Goal: Information Seeking & Learning: Learn about a topic

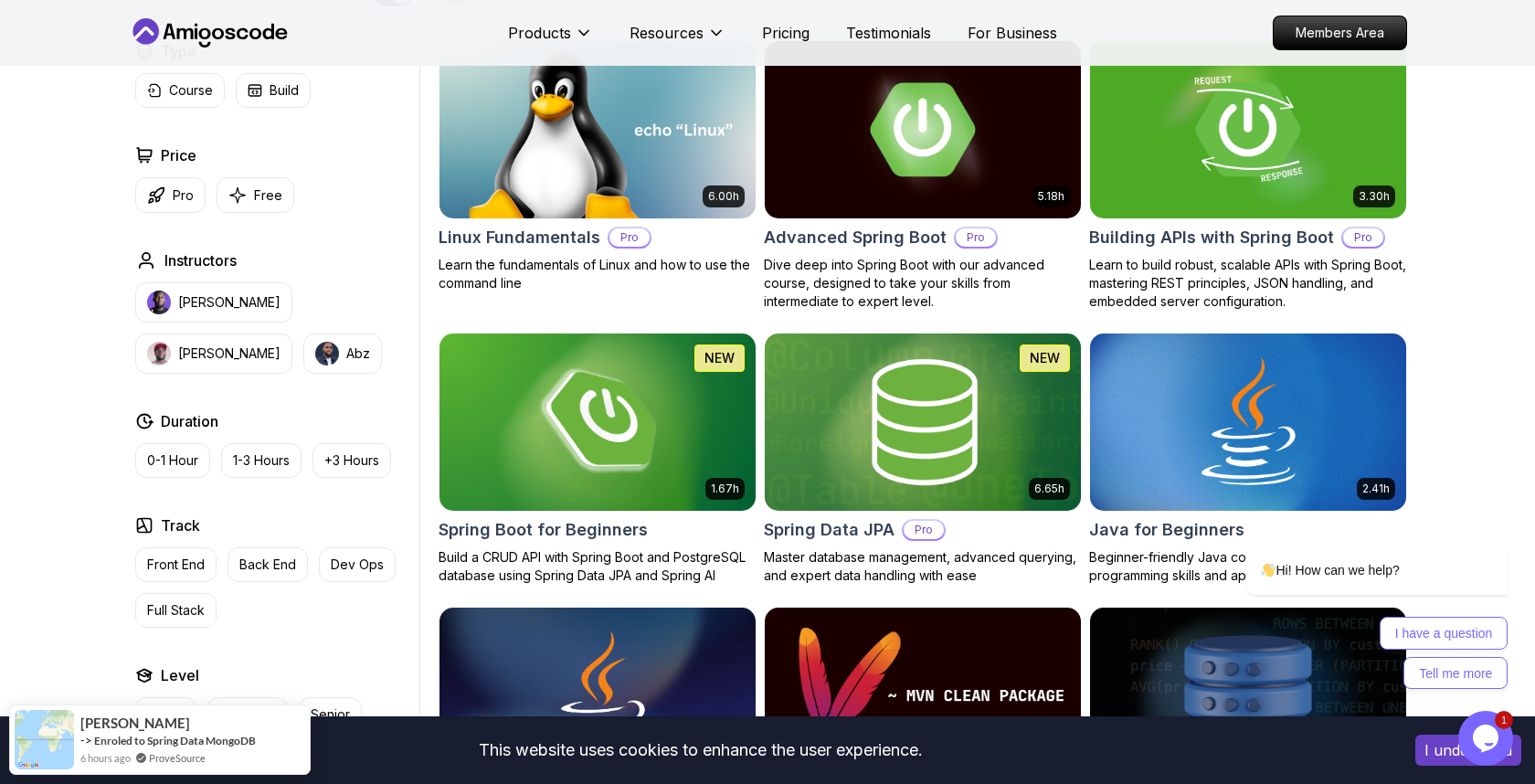
scroll to position [539, 0]
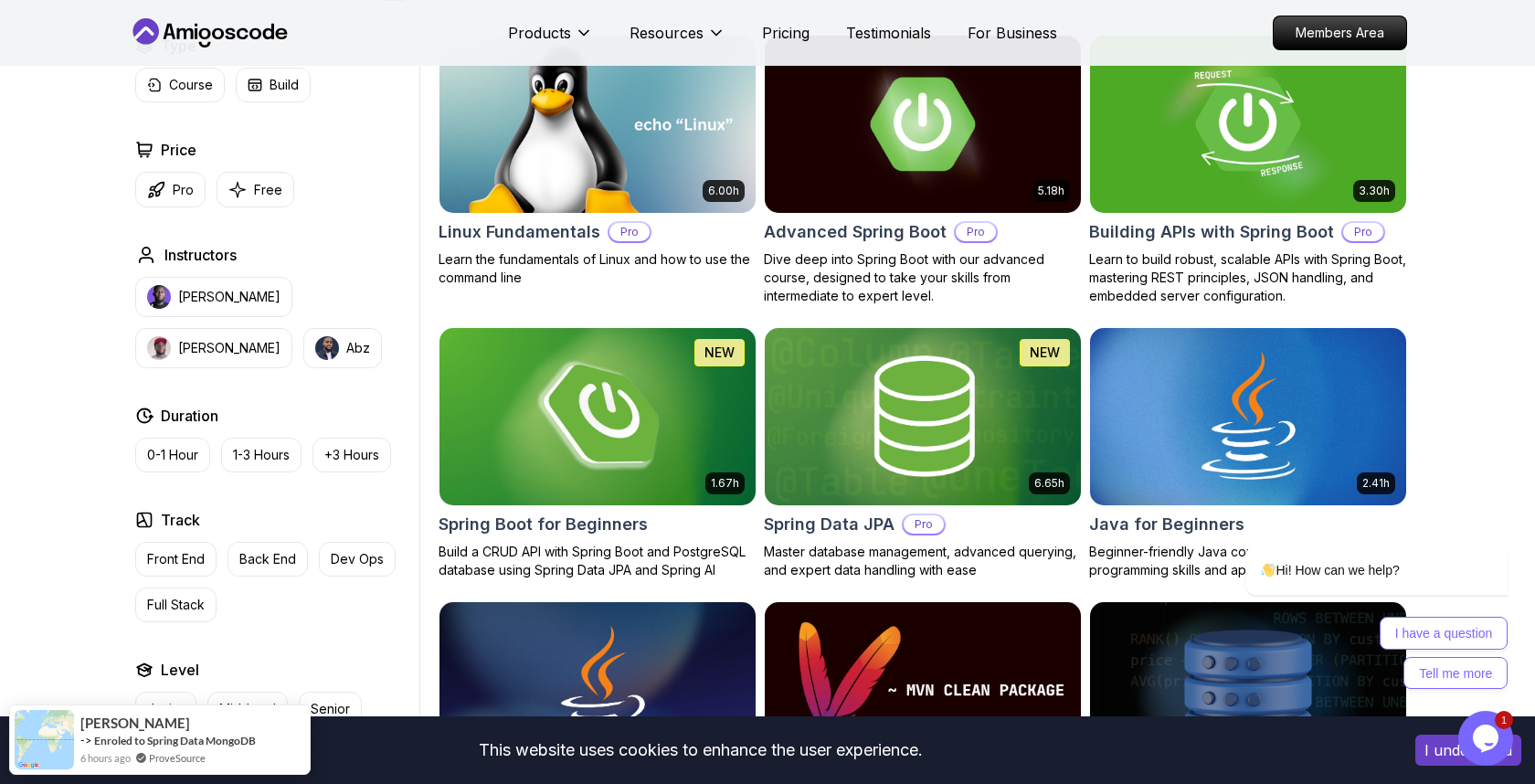
click at [639, 411] on img at bounding box center [598, 416] width 332 height 186
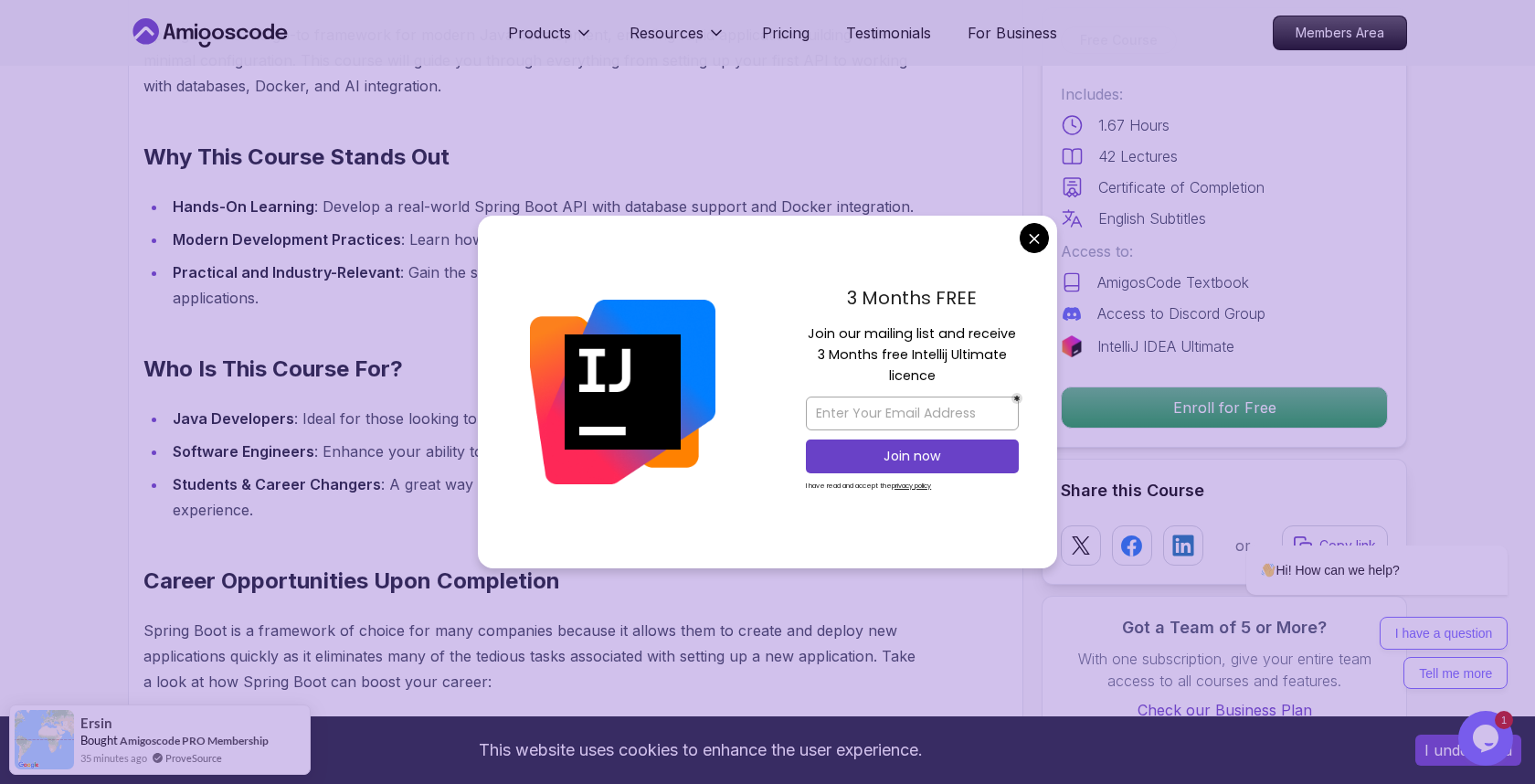
scroll to position [1243, 0]
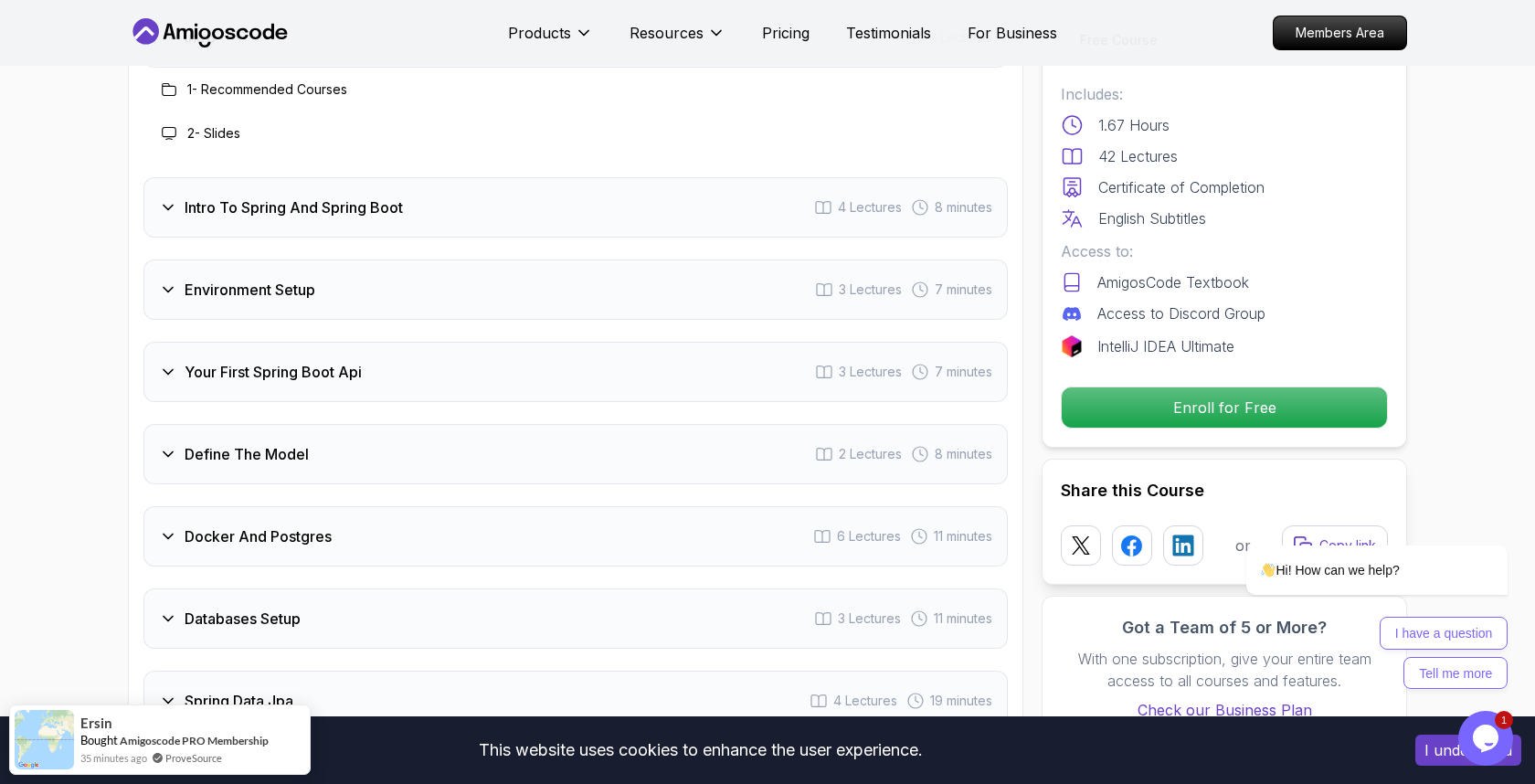
scroll to position [2429, 0]
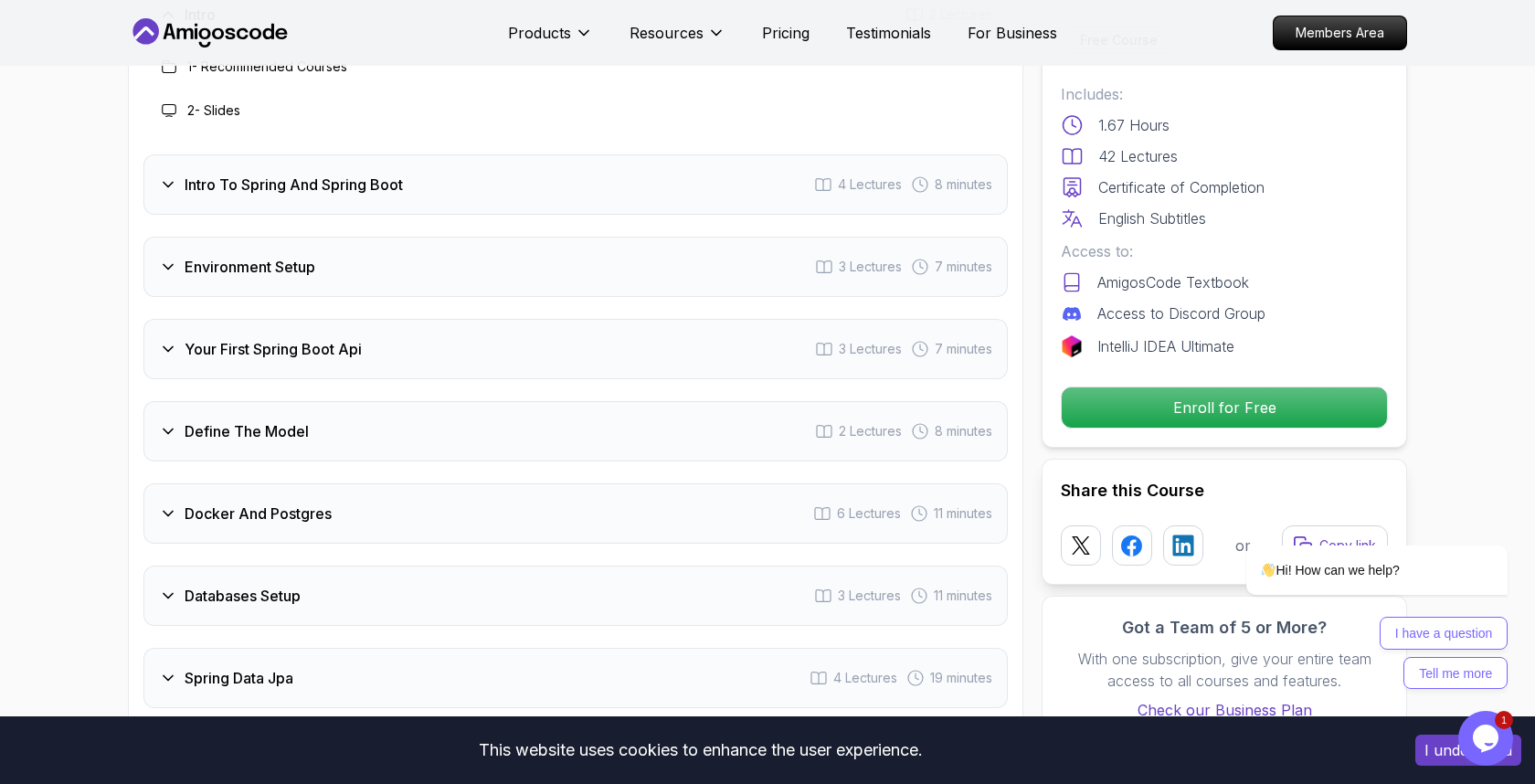
click at [347, 420] on div "Define The Model 2 Lectures 8 minutes" at bounding box center [575, 431] width 864 height 60
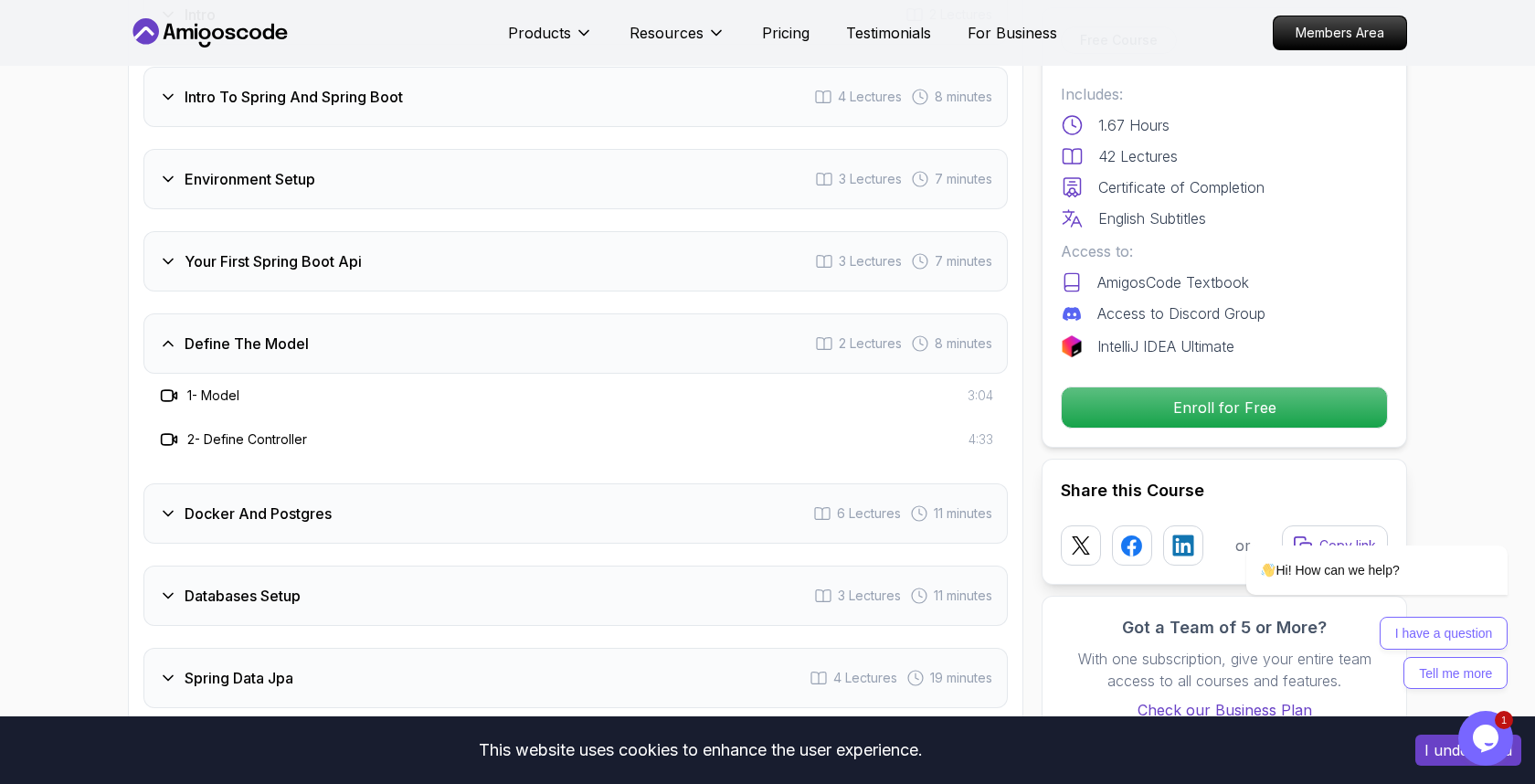
click at [250, 431] on h3 "2 - Define Controller" at bounding box center [247, 439] width 120 height 18
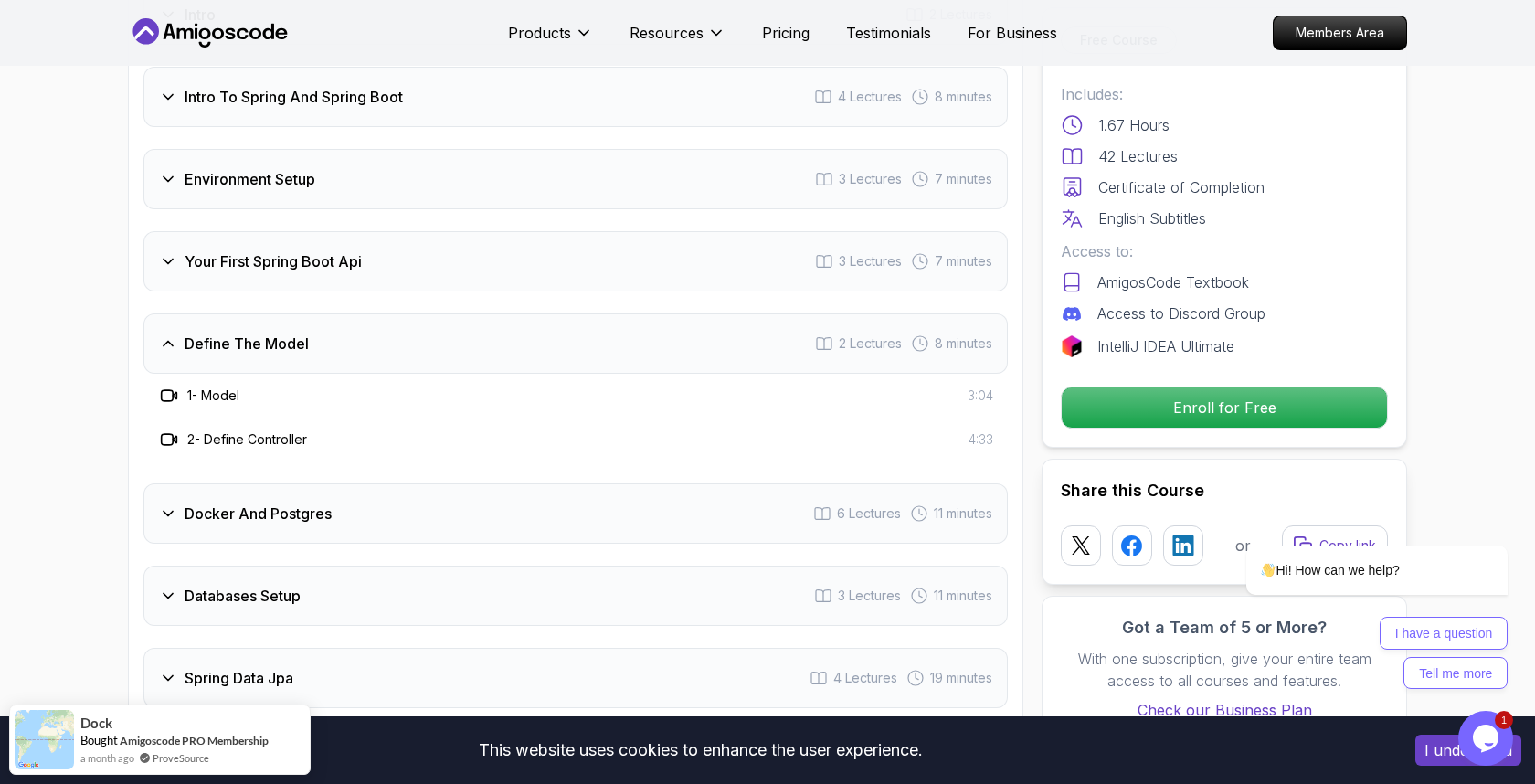
click at [340, 266] on div "Intro 2 Lectures Intro To Spring And Spring Boot 4 Lectures 8 minutes Environme…" at bounding box center [575, 510] width 864 height 1053
click at [389, 250] on div "Your First Spring Boot Api 3 Lectures 7 minutes" at bounding box center [575, 261] width 864 height 60
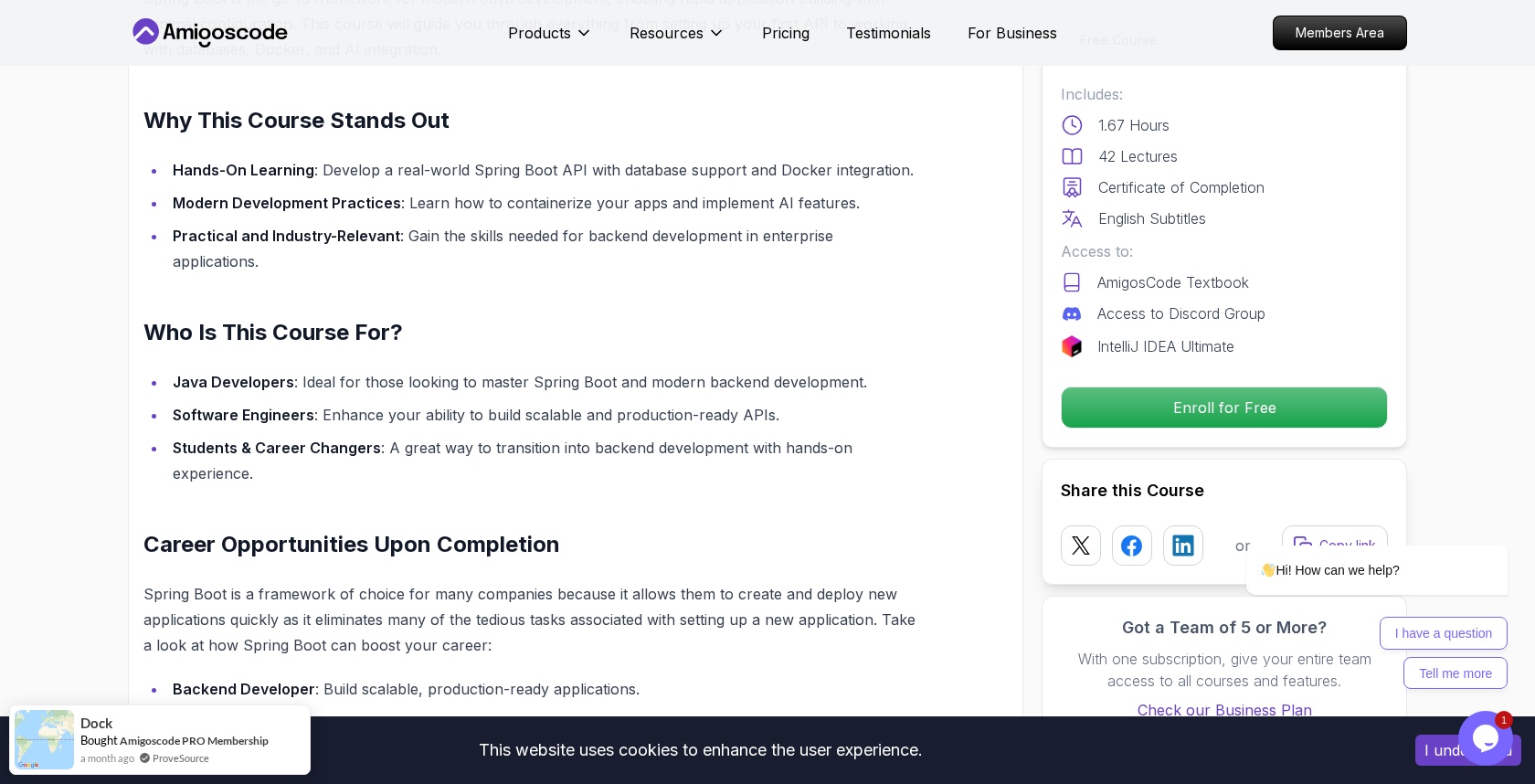
scroll to position [545, 0]
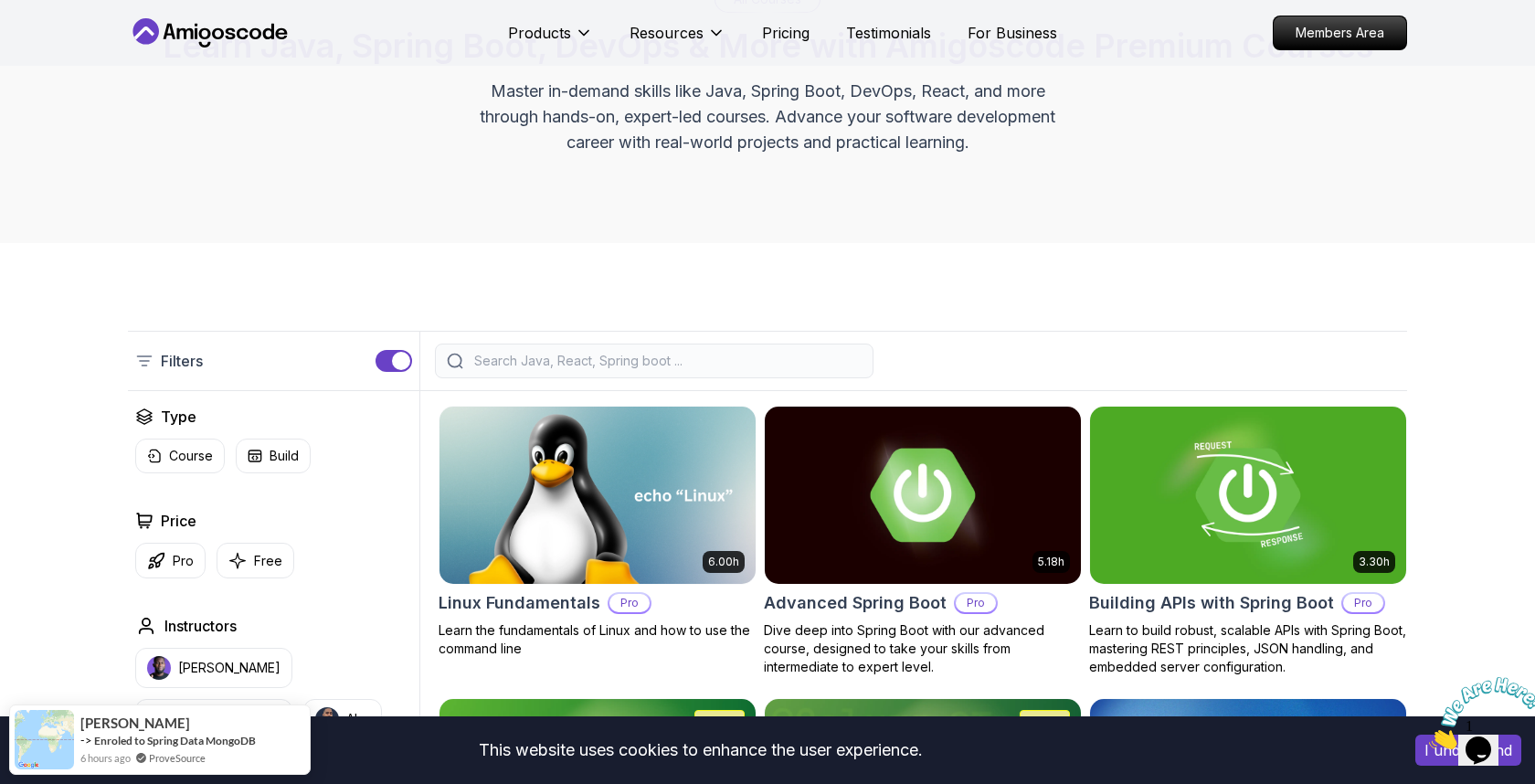
scroll to position [117, 0]
